Goal: Information Seeking & Learning: Learn about a topic

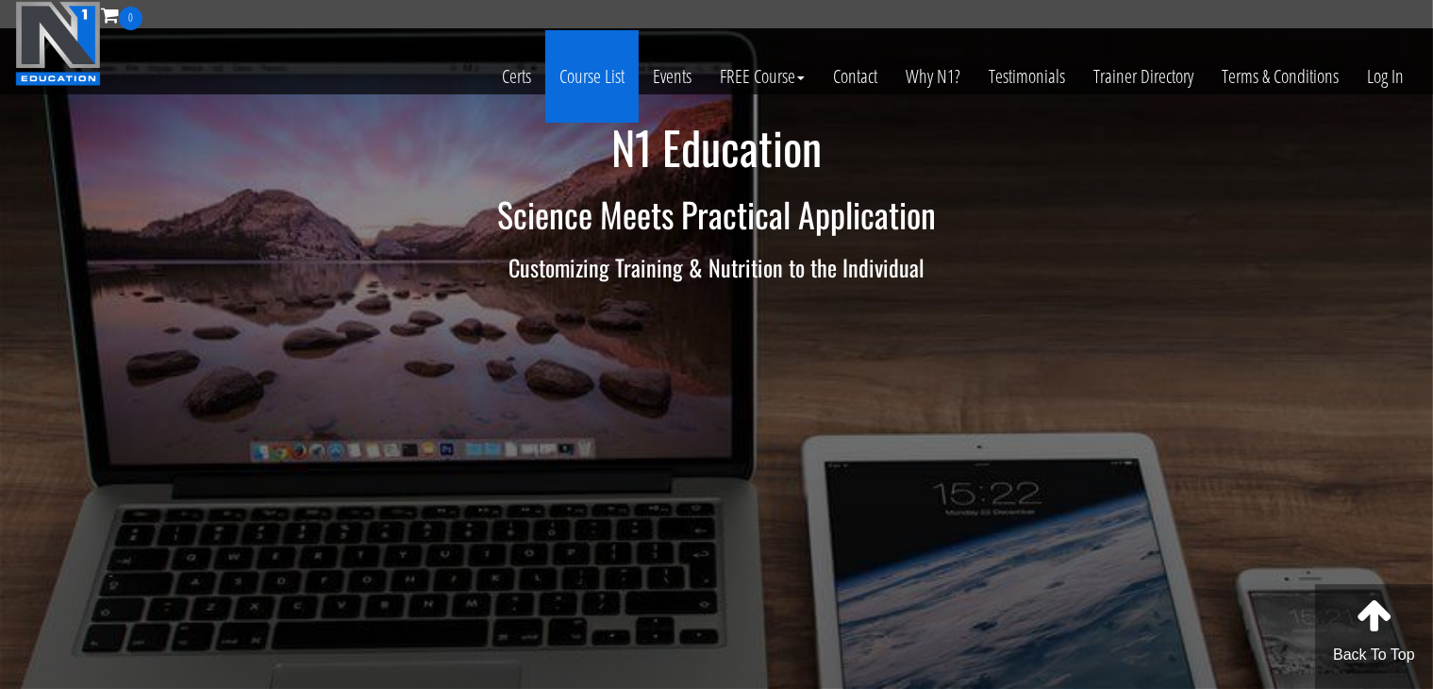
click at [578, 69] on link "Course List" at bounding box center [591, 76] width 93 height 92
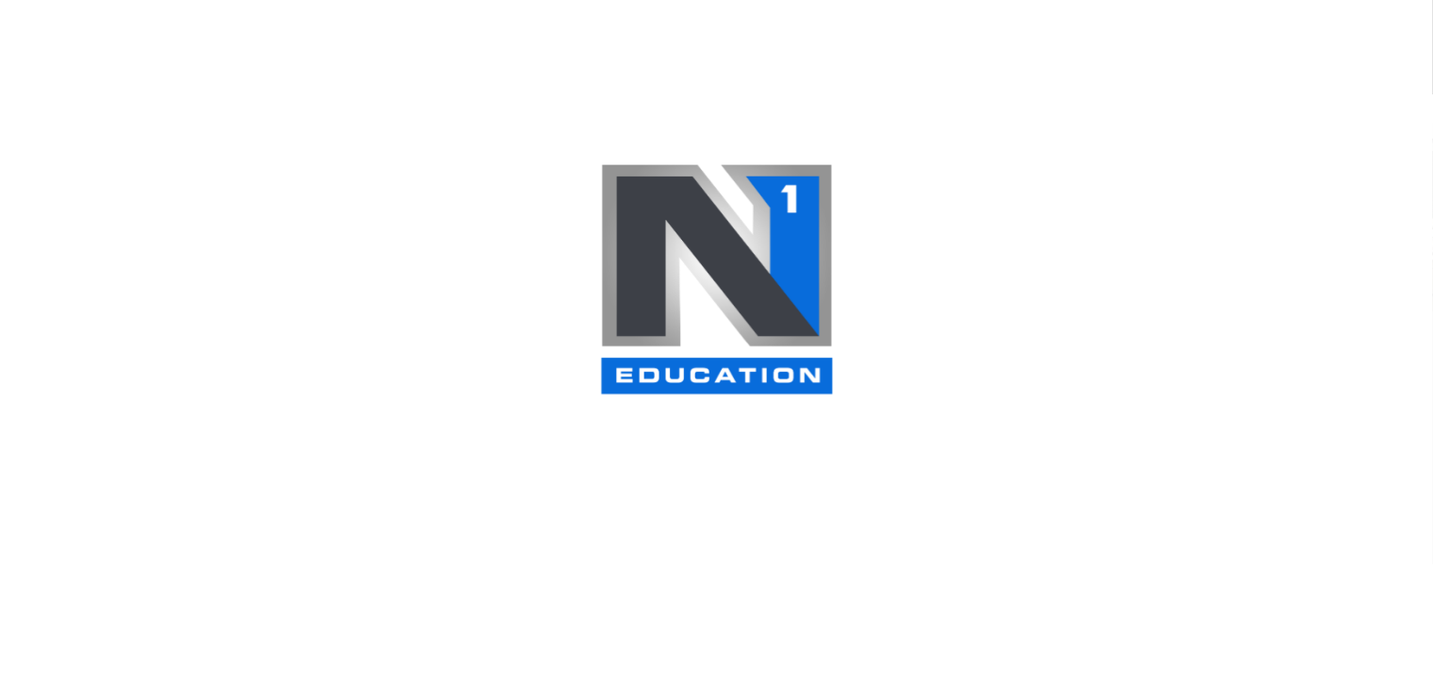
click at [261, 178] on div at bounding box center [716, 344] width 1433 height 689
click at [755, 239] on img at bounding box center [717, 278] width 236 height 233
click at [969, 233] on div at bounding box center [716, 344] width 1433 height 689
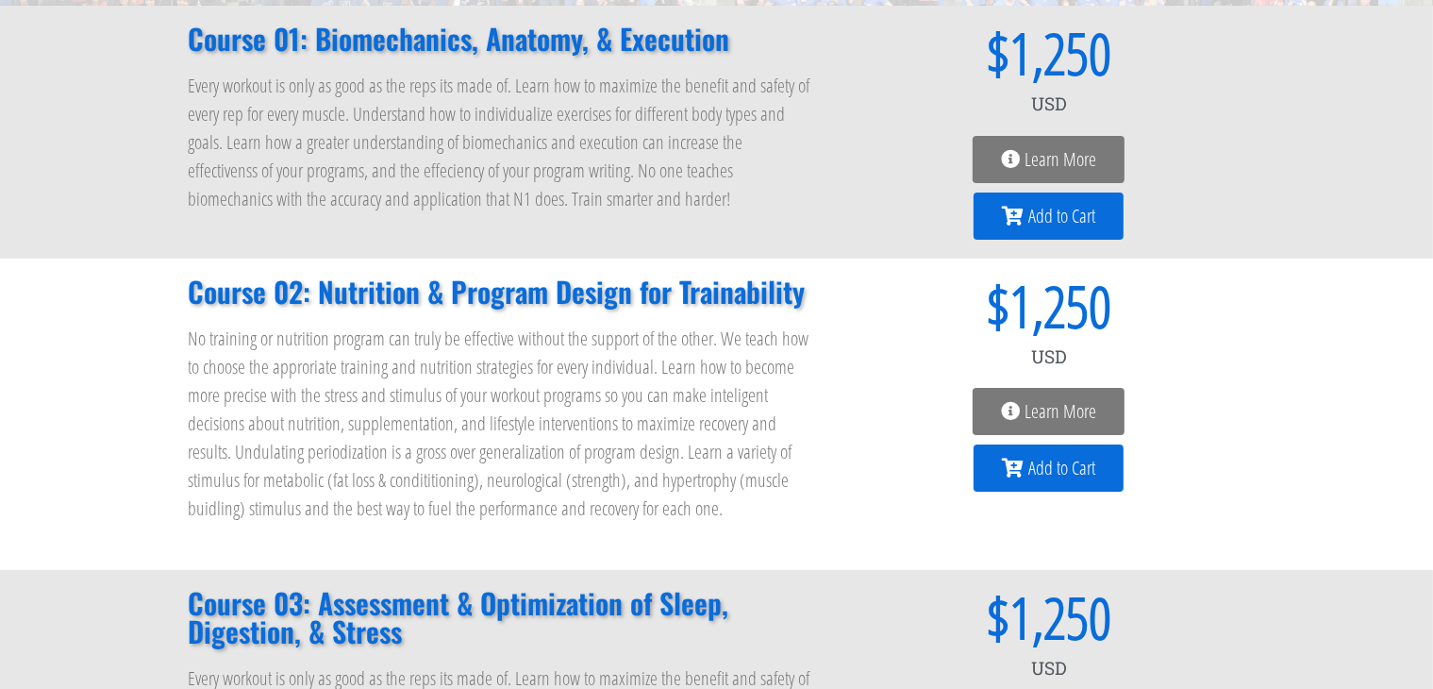
scroll to position [314, 0]
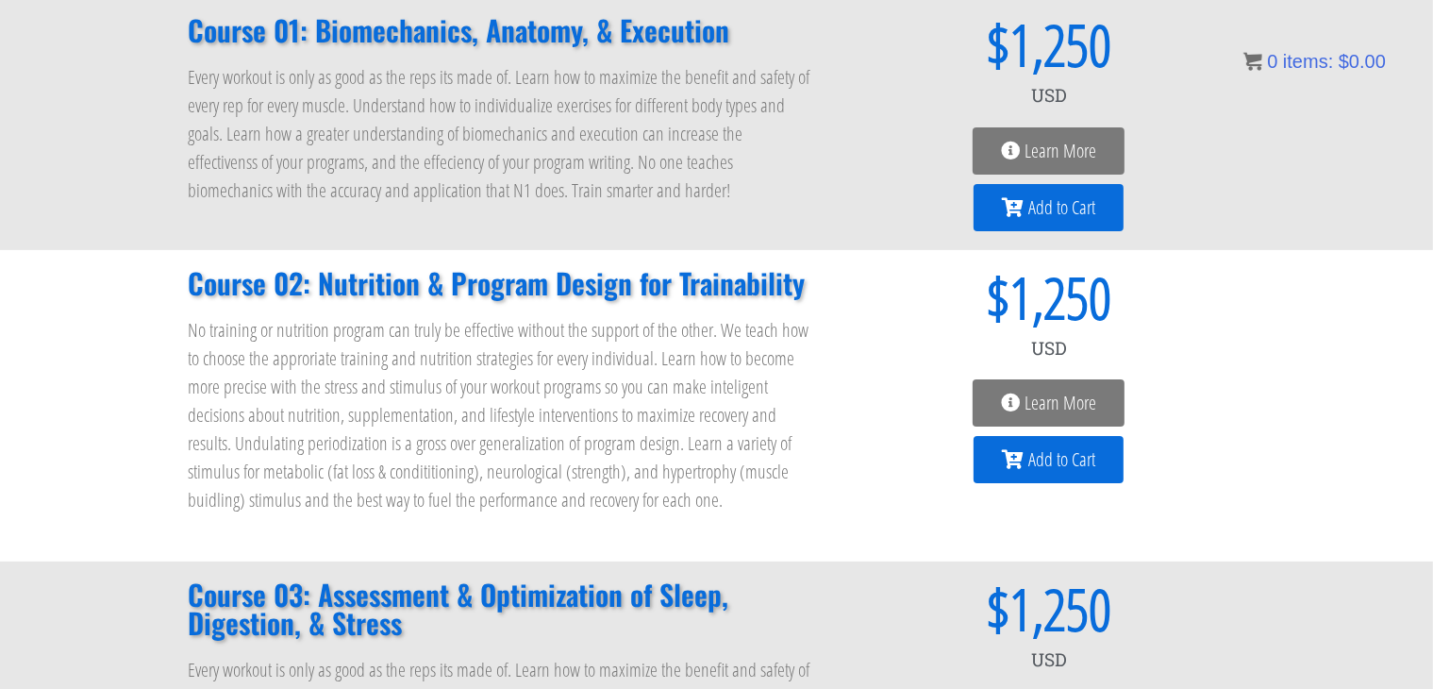
click at [1040, 418] on link "Learn More" at bounding box center [1049, 402] width 152 height 47
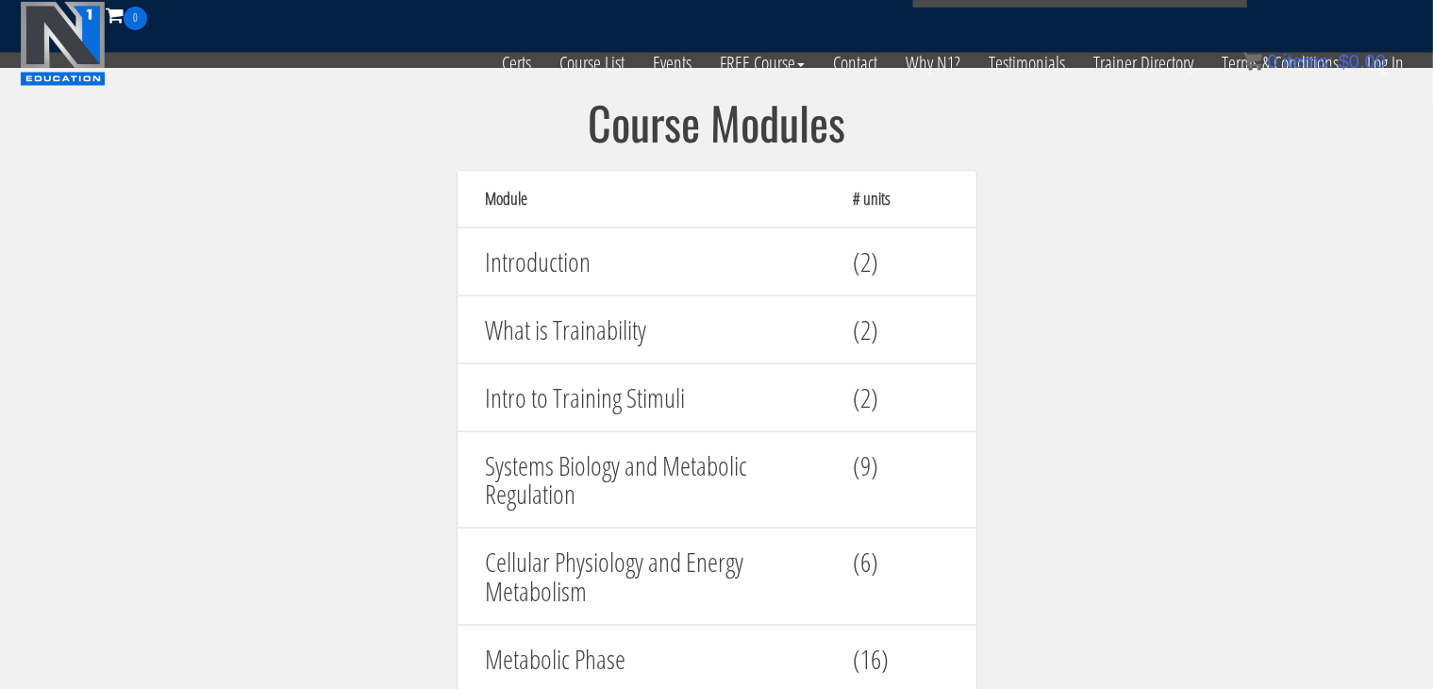
scroll to position [1734, 0]
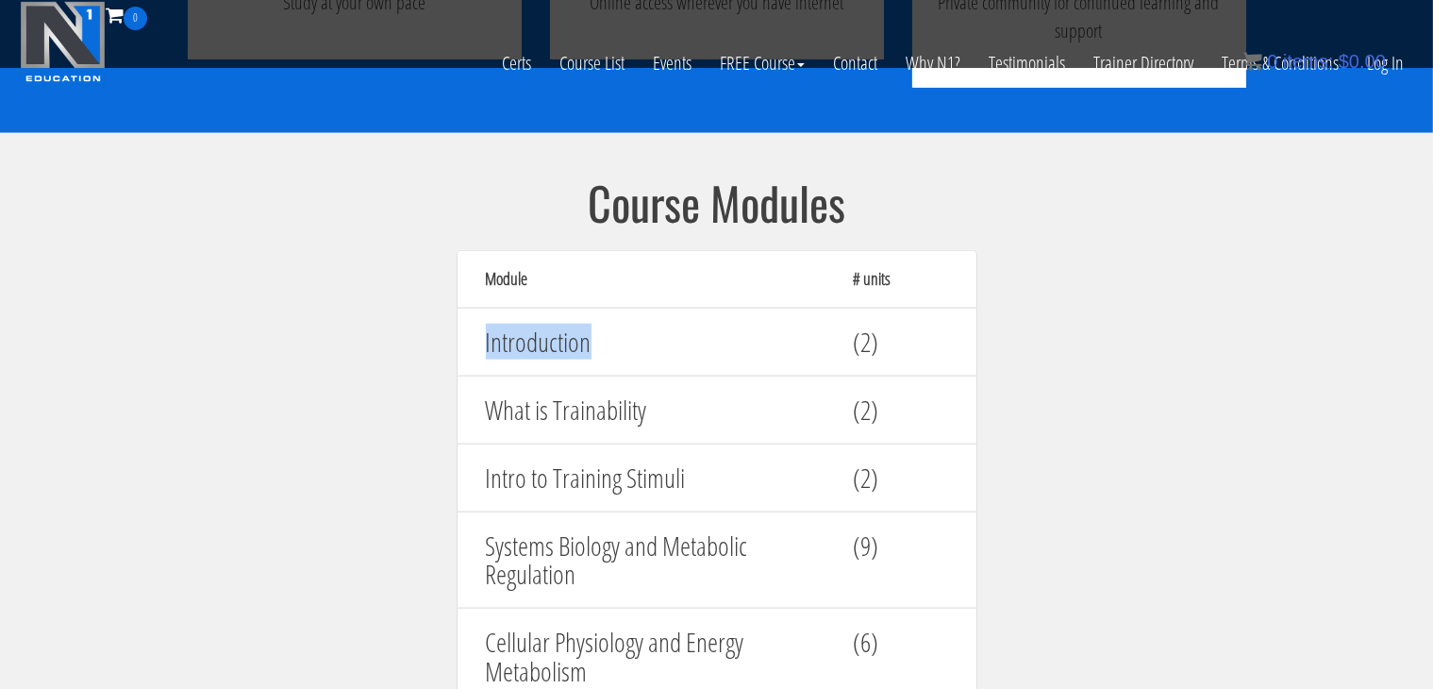
drag, startPoint x: 628, startPoint y: 352, endPoint x: 459, endPoint y: 330, distance: 171.2
click at [459, 330] on div "Introduction (2)" at bounding box center [717, 342] width 521 height 69
copy h4 "Introduction"
drag, startPoint x: 682, startPoint y: 405, endPoint x: 472, endPoint y: 386, distance: 211.3
click at [472, 386] on div "What is Trainability" at bounding box center [656, 410] width 368 height 48
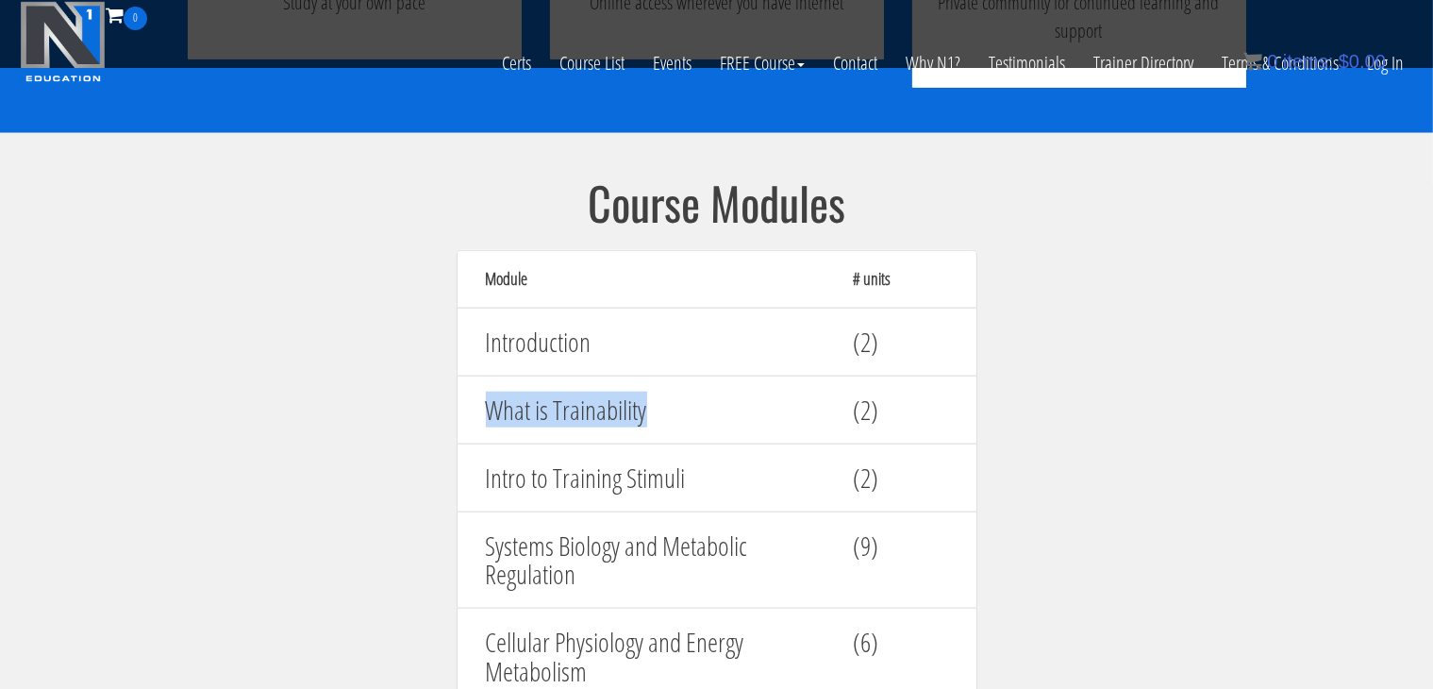
copy h4 "What is Trainability"
